Goal: Task Accomplishment & Management: Manage account settings

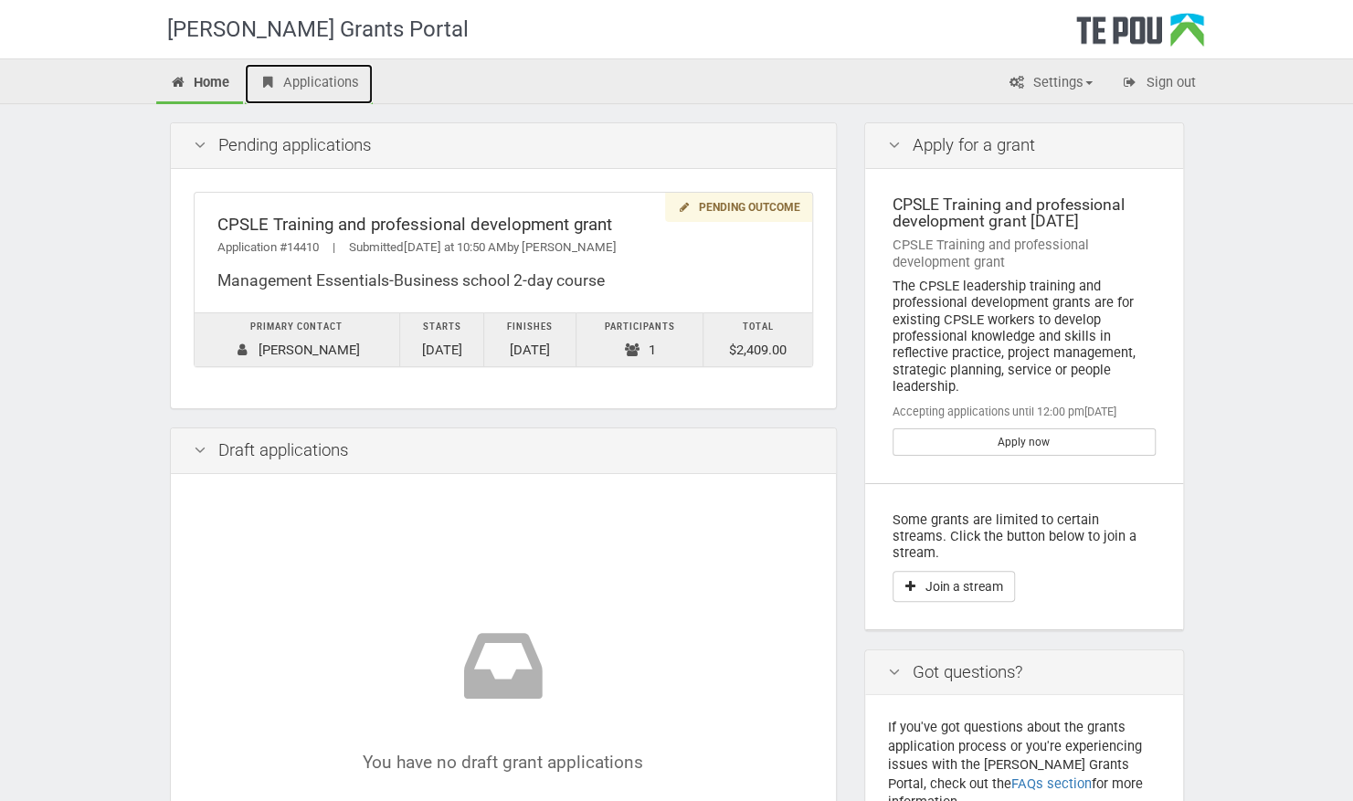
click at [329, 90] on link "Applications" at bounding box center [309, 84] width 128 height 40
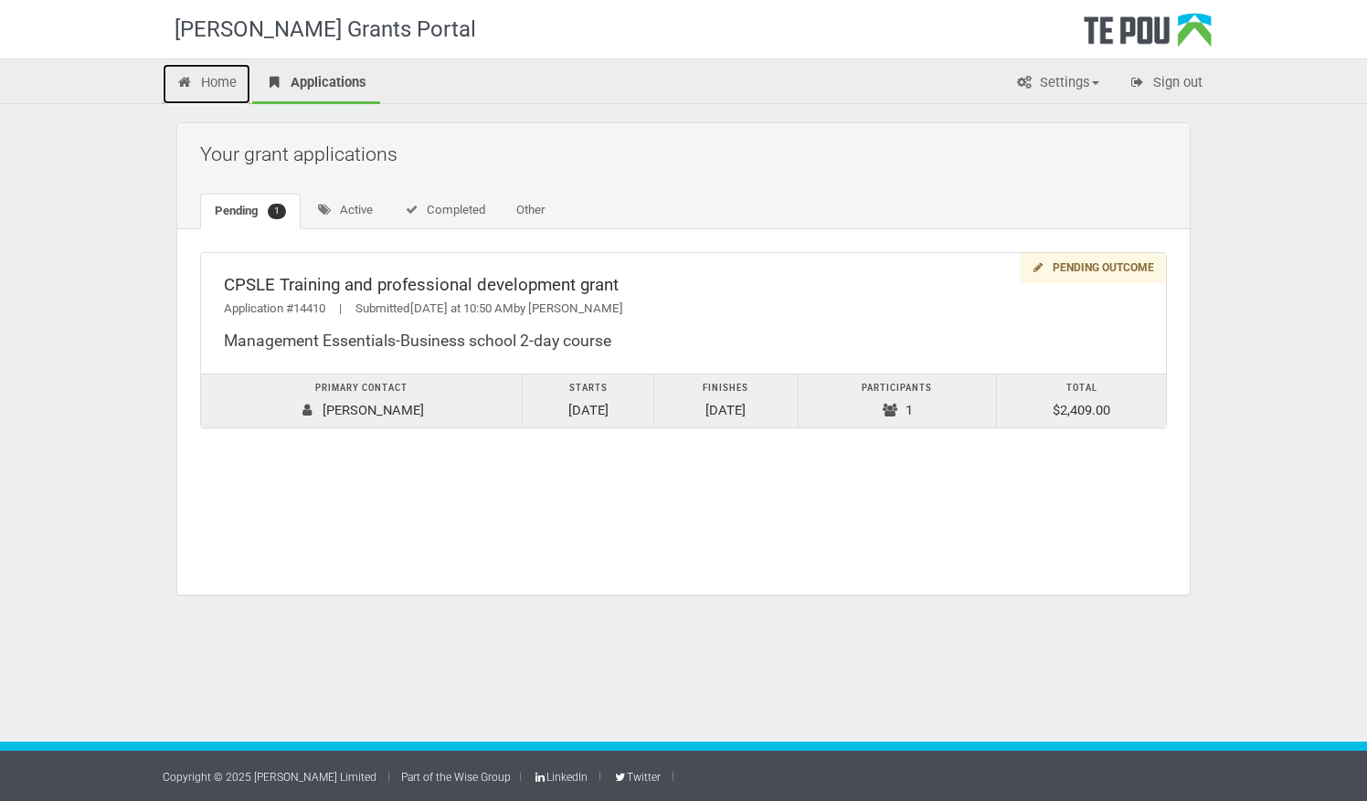
click at [223, 77] on link "Home" at bounding box center [207, 84] width 88 height 40
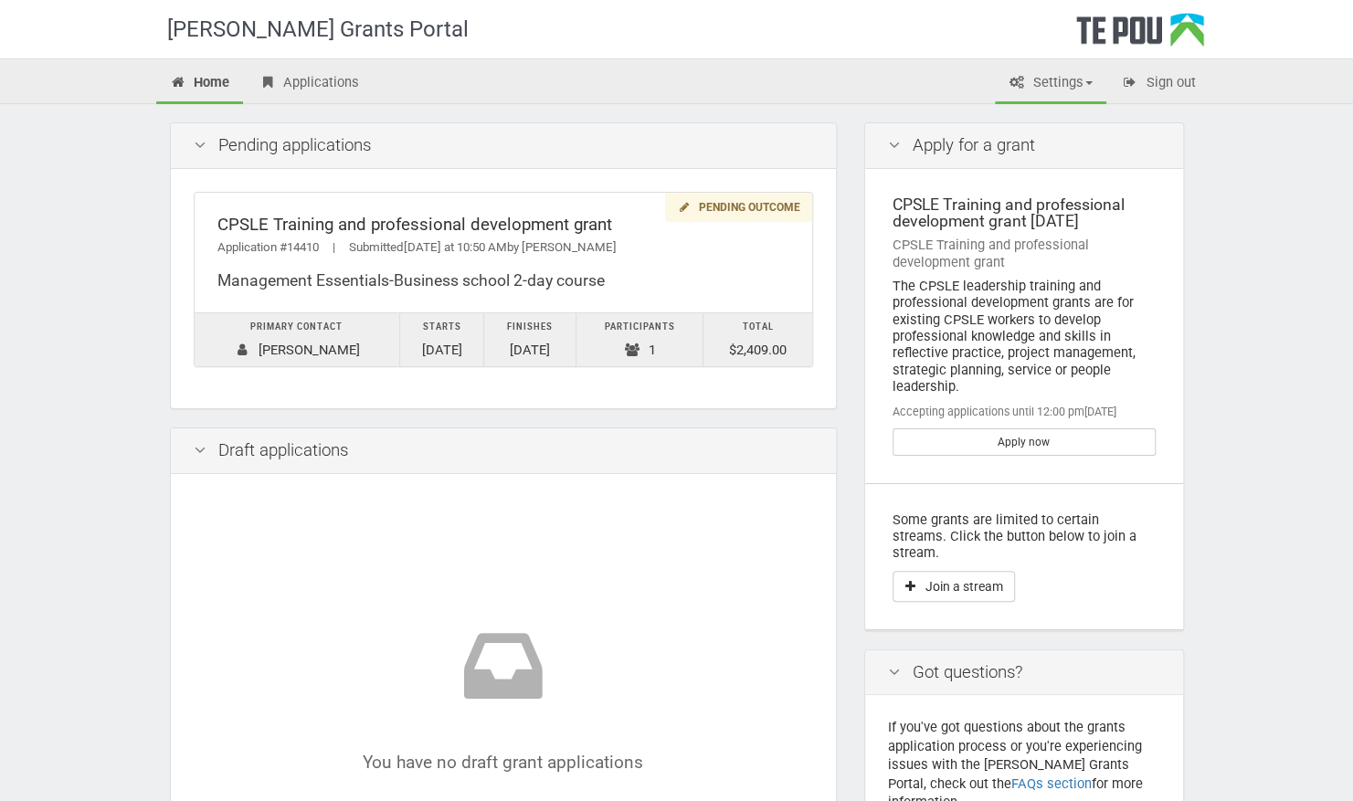
click at [1086, 84] on span at bounding box center [1088, 83] width 7 height 4
click at [1036, 121] on link "Profile" at bounding box center [1035, 122] width 144 height 26
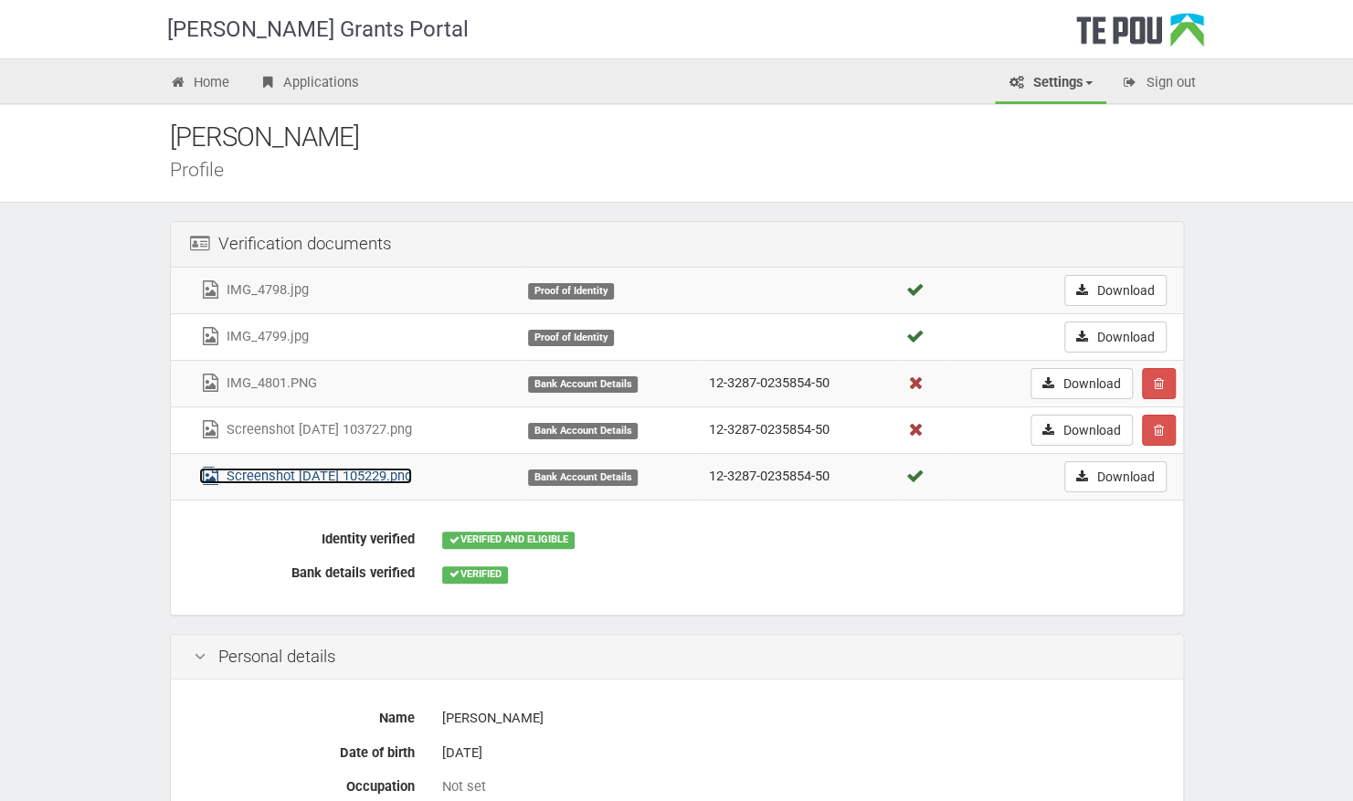
click at [356, 476] on link "Screenshot 2025-10-10 105229.png" at bounding box center [305, 476] width 213 height 16
click at [849, 73] on div "Home Applications Settings Profile My account FAQs Sign out" at bounding box center [677, 83] width 1069 height 39
click at [214, 74] on link "Home" at bounding box center [200, 84] width 88 height 40
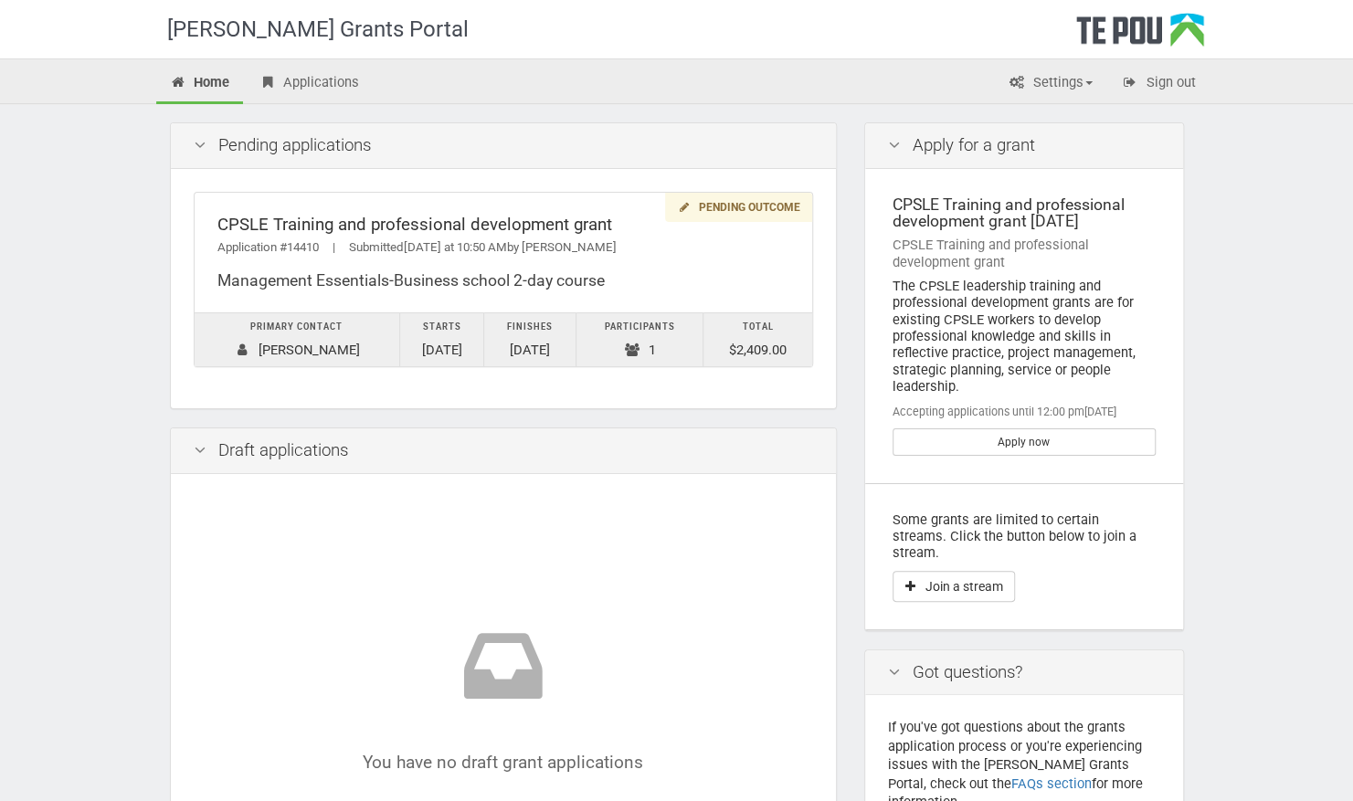
click at [397, 665] on icon at bounding box center [504, 672] width 510 height 105
